Goal: Information Seeking & Learning: Learn about a topic

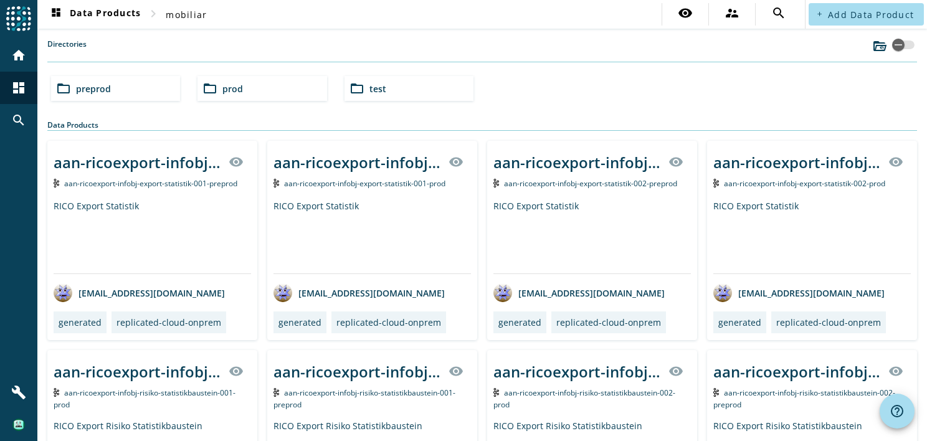
click at [374, 95] on div "folder_open test" at bounding box center [409, 88] width 129 height 25
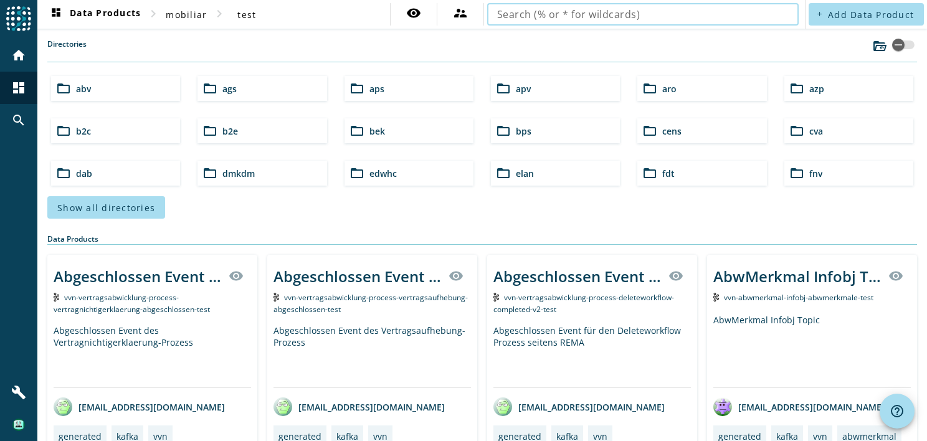
click at [636, 15] on input "text" at bounding box center [643, 14] width 292 height 15
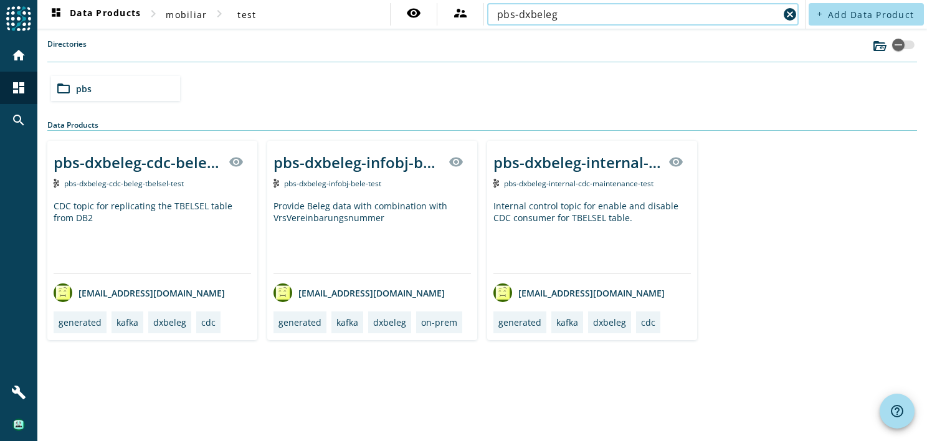
type input "pbs-dxbeleg"
click at [404, 173] on div "pbs-dxbeleg-infobj-bele visibility" at bounding box center [373, 162] width 198 height 30
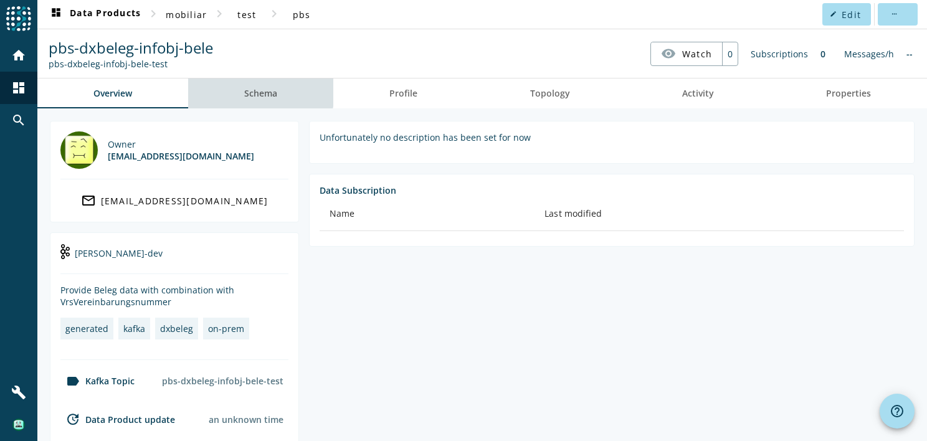
click at [253, 89] on span "Schema" at bounding box center [260, 93] width 33 height 9
